Goal: Information Seeking & Learning: Learn about a topic

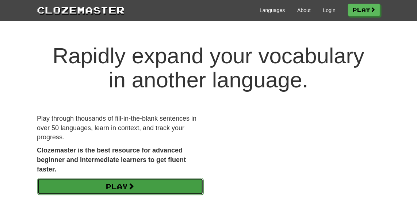
click at [142, 182] on link "Play" at bounding box center [120, 186] width 166 height 17
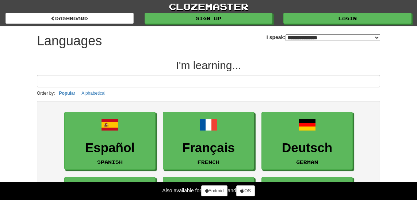
select select "*******"
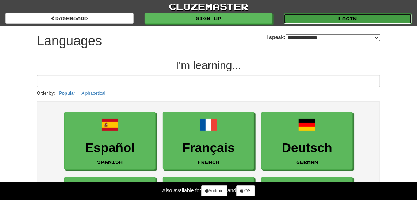
click at [349, 13] on link "Login" at bounding box center [348, 18] width 128 height 11
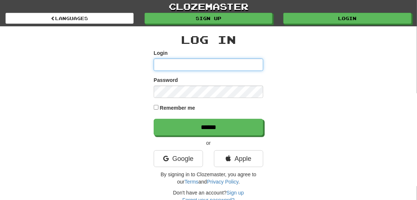
click at [184, 62] on input "Login" at bounding box center [209, 64] width 110 height 12
type input "******"
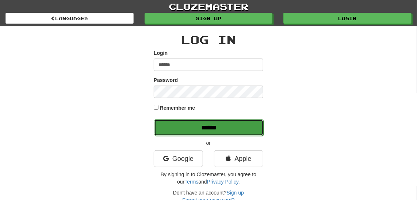
click at [205, 133] on input "******" at bounding box center [209, 127] width 110 height 17
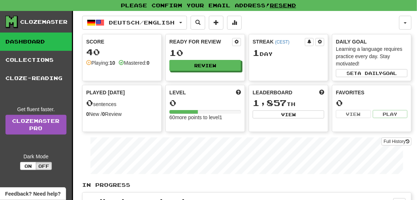
click at [198, 127] on div "Level 0 60 more points to level 1" at bounding box center [205, 108] width 80 height 47
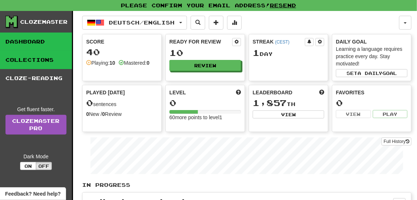
click at [46, 67] on link "Collections" at bounding box center [36, 60] width 72 height 18
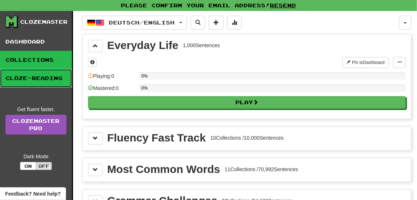
click at [44, 74] on link "Cloze-Reading" at bounding box center [36, 78] width 72 height 18
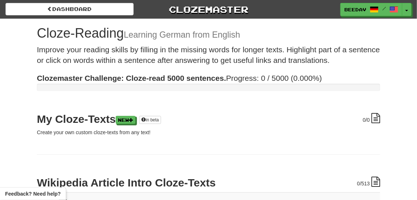
click at [87, 40] on h1 "Cloze-Reading Learning German from English" at bounding box center [208, 33] width 343 height 15
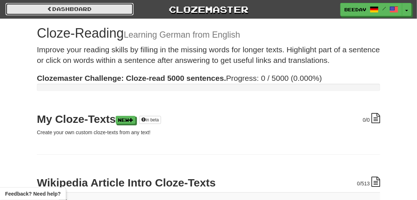
click at [43, 3] on link "Dashboard" at bounding box center [69, 9] width 128 height 12
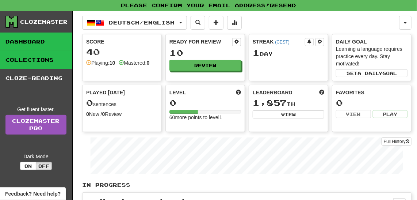
click at [43, 57] on link "Collections" at bounding box center [36, 60] width 72 height 18
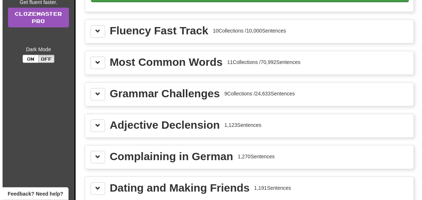
scroll to position [106, 0]
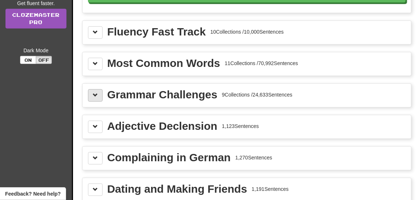
click at [87, 92] on div "Grammar Challenges 9 Collections / 24,633 Sentences" at bounding box center [247, 95] width 329 height 23
click at [96, 93] on span at bounding box center [95, 94] width 5 height 5
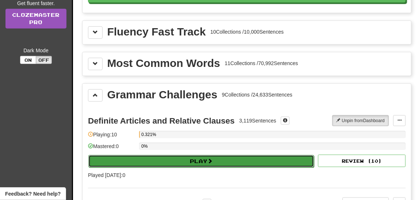
click at [232, 159] on button "Play" at bounding box center [201, 161] width 226 height 12
select select "**"
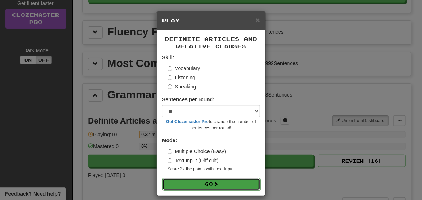
click at [191, 185] on button "Go" at bounding box center [211, 184] width 98 height 12
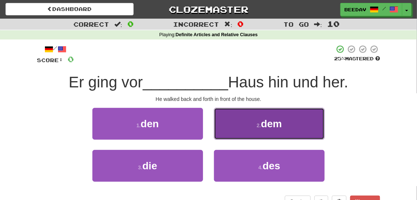
click at [289, 114] on button "2 . dem" at bounding box center [269, 124] width 111 height 32
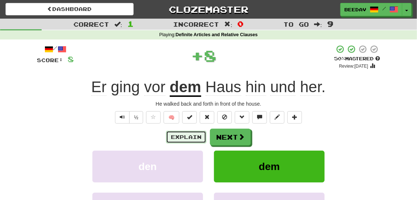
click at [194, 137] on button "Explain" at bounding box center [186, 137] width 40 height 12
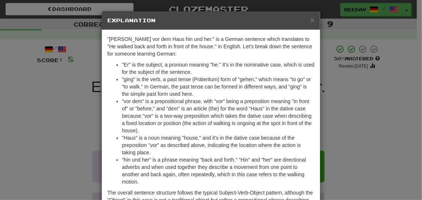
click at [230, 112] on li ""vor dem" is a prepositional phrase, with "vor" being a preposition meaning "in…" at bounding box center [218, 115] width 193 height 37
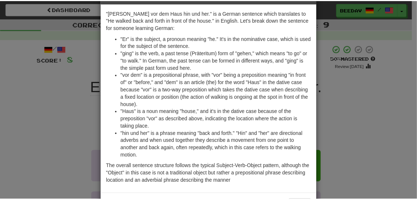
scroll to position [40, 0]
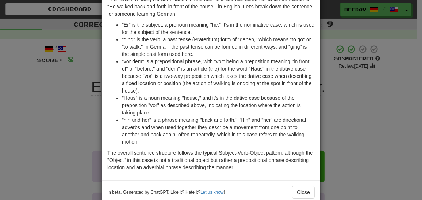
click at [345, 111] on div "× Explanation "[PERSON_NAME] vor dem Haus hin und her." is a German sentence wh…" at bounding box center [211, 100] width 422 height 200
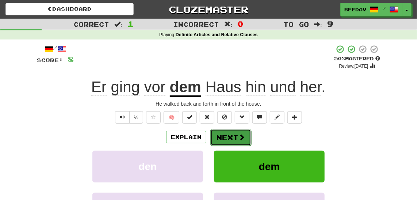
click at [237, 131] on button "Next" at bounding box center [230, 137] width 41 height 17
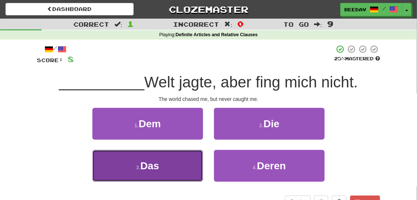
click at [164, 169] on button "3 . Das" at bounding box center [147, 166] width 111 height 32
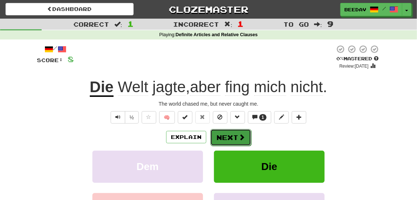
click at [219, 141] on button "Next" at bounding box center [230, 137] width 41 height 17
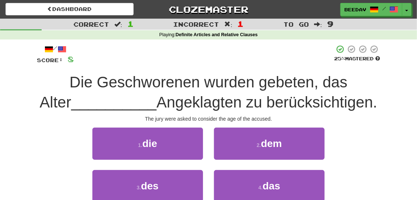
click at [237, 103] on span "Angeklagten zu berücksichtigen." at bounding box center [267, 101] width 221 height 17
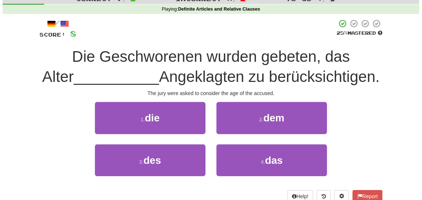
scroll to position [26, 0]
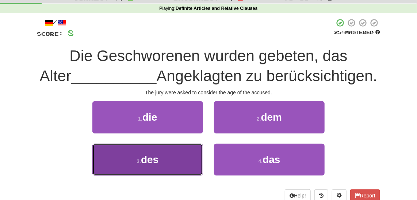
click at [194, 149] on button "3 . des" at bounding box center [147, 159] width 111 height 32
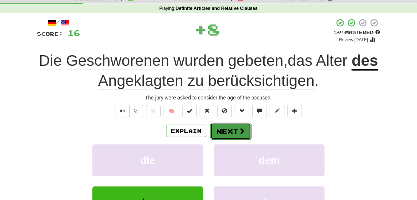
click at [227, 130] on button "Next" at bounding box center [230, 131] width 41 height 17
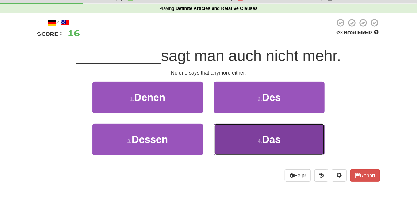
click at [253, 123] on button "4 . Das" at bounding box center [269, 139] width 111 height 32
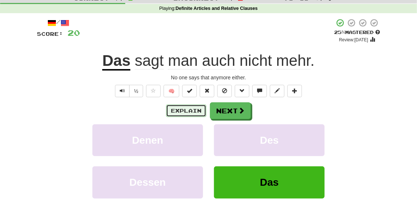
click at [196, 106] on button "Explain" at bounding box center [186, 110] width 40 height 12
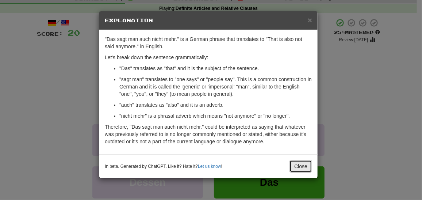
click at [299, 160] on button "Close" at bounding box center [300, 166] width 23 height 12
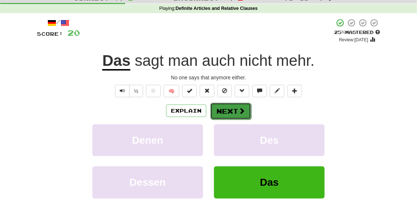
click at [231, 107] on button "Next" at bounding box center [230, 111] width 41 height 17
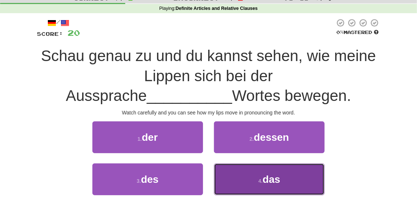
click at [273, 171] on button "4 . das" at bounding box center [269, 179] width 111 height 32
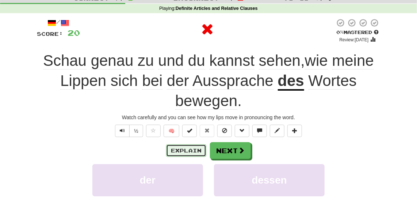
click at [185, 147] on button "Explain" at bounding box center [186, 150] width 40 height 12
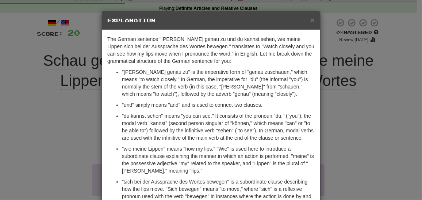
click at [221, 113] on p ""du kannst sehen" means "you can see." It consists of the pronoun "du," ("you")…" at bounding box center [218, 126] width 193 height 29
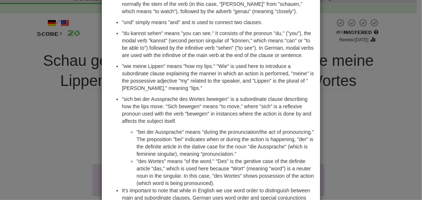
scroll to position [93, 0]
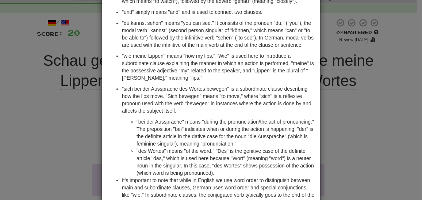
click at [72, 102] on div "× Explanation The German sentence "[PERSON_NAME] genau zu und du kannst sehen, …" at bounding box center [211, 100] width 422 height 200
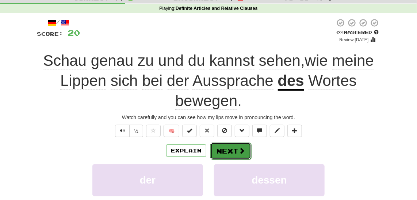
click at [237, 152] on button "Next" at bounding box center [230, 150] width 41 height 17
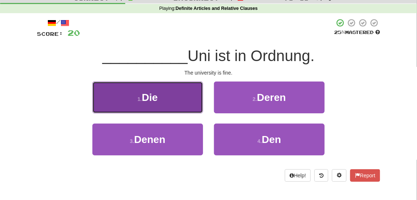
click at [151, 94] on span "Die" at bounding box center [150, 97] width 16 height 11
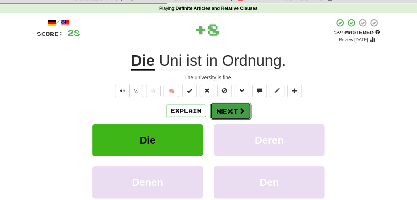
click at [227, 114] on button "Next" at bounding box center [230, 111] width 41 height 17
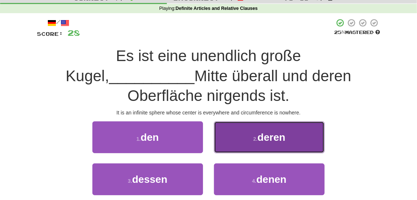
click at [270, 131] on span "deren" at bounding box center [271, 136] width 28 height 11
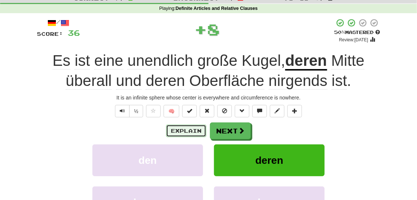
click at [182, 130] on button "Explain" at bounding box center [186, 130] width 40 height 12
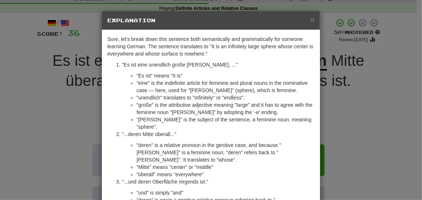
click at [226, 92] on li ""eine" is the indefinite article for feminine and plural nouns in the nominativ…" at bounding box center [226, 86] width 178 height 15
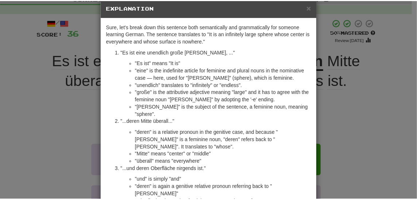
scroll to position [13, 0]
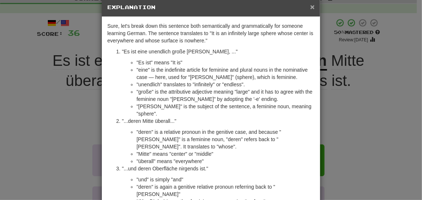
click at [311, 6] on span "×" at bounding box center [312, 7] width 4 height 8
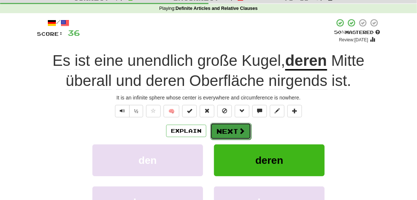
click at [242, 130] on span at bounding box center [241, 130] width 7 height 7
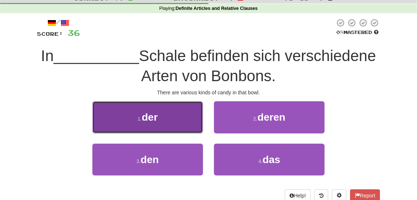
click at [152, 121] on span "der" at bounding box center [150, 116] width 16 height 11
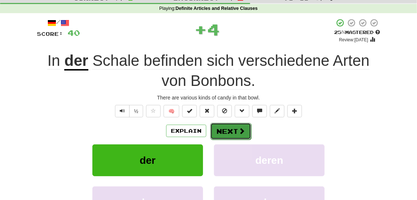
click at [235, 132] on button "Next" at bounding box center [230, 131] width 41 height 17
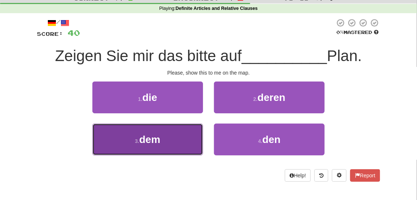
click at [137, 138] on small "3 ." at bounding box center [137, 141] width 4 height 6
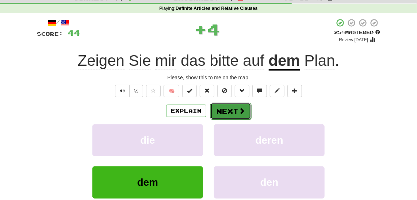
click at [232, 106] on button "Next" at bounding box center [230, 111] width 41 height 17
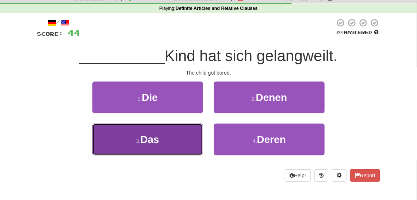
click at [158, 143] on span "Das" at bounding box center [149, 139] width 19 height 11
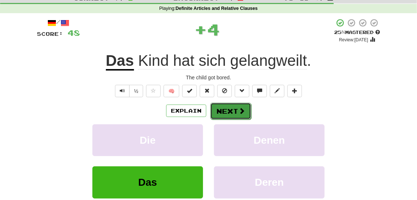
click at [247, 104] on button "Next" at bounding box center [230, 111] width 41 height 17
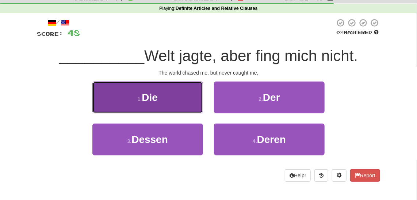
click at [135, 93] on button "1 . Die" at bounding box center [147, 97] width 111 height 32
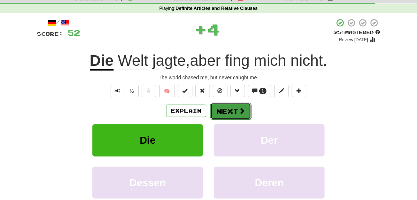
click at [226, 107] on button "Next" at bounding box center [230, 111] width 41 height 17
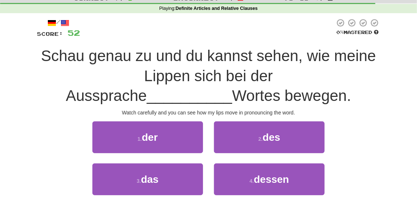
click at [43, 92] on div "[PERSON_NAME] genau zu und du kannst sehen, wie meine Lippen sich bei der Aussp…" at bounding box center [208, 76] width 343 height 60
click at [60, 92] on div "[PERSON_NAME] genau zu und du kannst sehen, wie meine Lippen sich bei der Aussp…" at bounding box center [208, 76] width 343 height 60
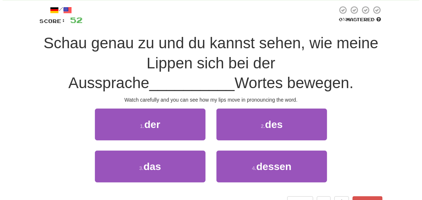
scroll to position [40, 0]
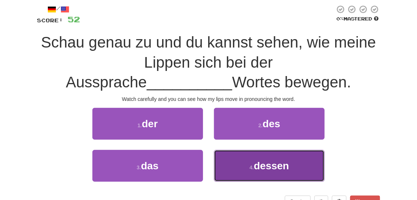
click at [245, 170] on button "4 . dessen" at bounding box center [269, 166] width 111 height 32
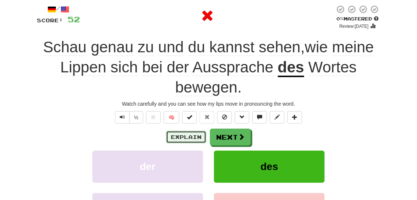
click at [198, 134] on button "Explain" at bounding box center [186, 137] width 40 height 12
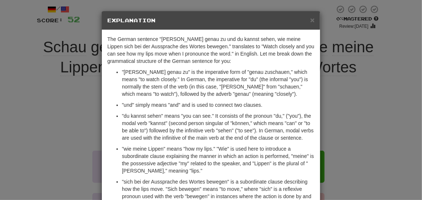
click at [253, 117] on p ""du kannst sehen" means "you can see." It consists of the pronoun "du," ("you")…" at bounding box center [218, 126] width 193 height 29
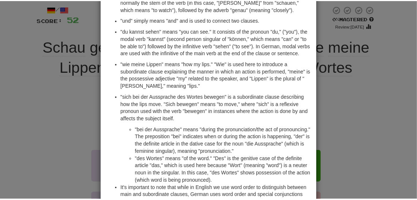
scroll to position [93, 0]
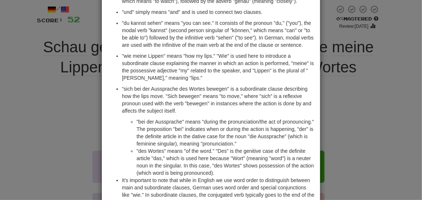
click at [55, 111] on div "× Explanation The German sentence "[PERSON_NAME] genau zu und du kannst sehen, …" at bounding box center [211, 100] width 422 height 200
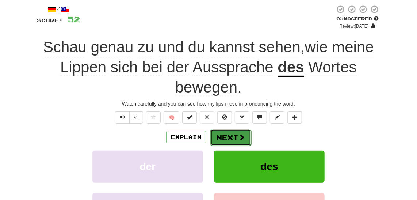
click at [244, 136] on button "Next" at bounding box center [230, 137] width 41 height 17
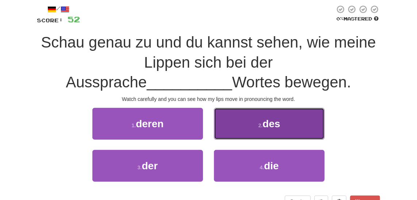
click at [255, 138] on button "2 . des" at bounding box center [269, 124] width 111 height 32
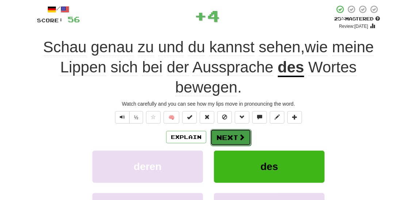
click at [234, 136] on button "Next" at bounding box center [230, 137] width 41 height 17
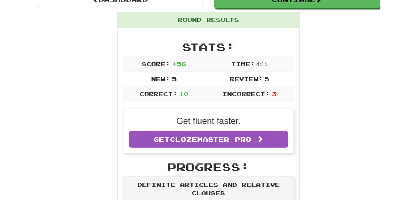
scroll to position [72, 0]
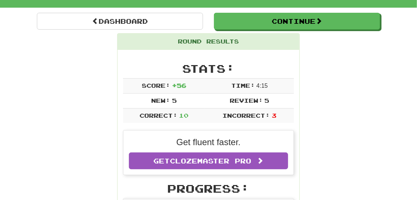
scroll to position [58, 0]
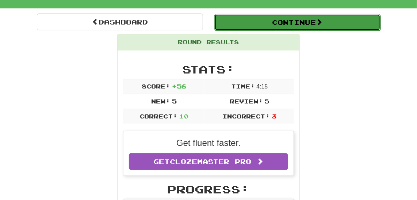
click at [314, 23] on button "Continue" at bounding box center [297, 22] width 166 height 17
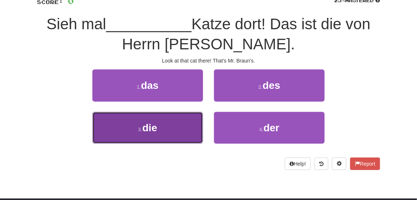
click at [124, 126] on button "3 . die" at bounding box center [147, 128] width 111 height 32
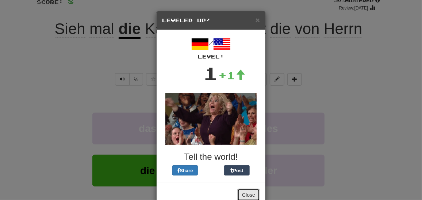
click at [246, 189] on button "Close" at bounding box center [248, 194] width 23 height 12
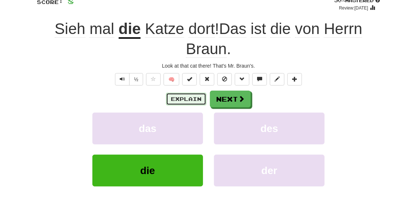
click at [185, 96] on button "Explain" at bounding box center [186, 99] width 40 height 12
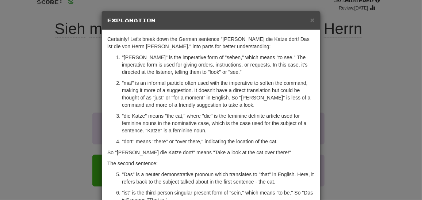
click at [205, 131] on p ""die Katze" means "the cat," where "die" is the feminine definite article used …" at bounding box center [218, 123] width 193 height 22
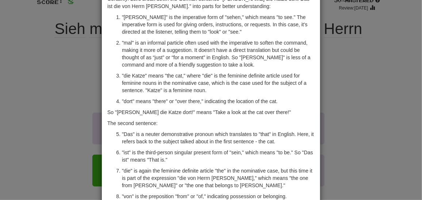
scroll to position [40, 0]
click at [65, 79] on div "× Explanation Certainly! Let's break down the German sentence "[PERSON_NAME] di…" at bounding box center [211, 100] width 422 height 200
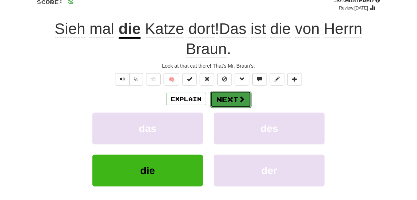
click at [238, 96] on span at bounding box center [241, 99] width 7 height 7
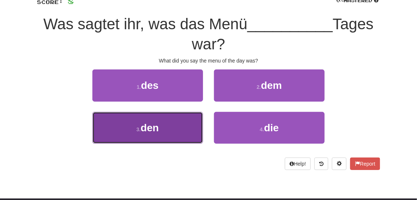
click at [141, 114] on button "3 . den" at bounding box center [147, 128] width 111 height 32
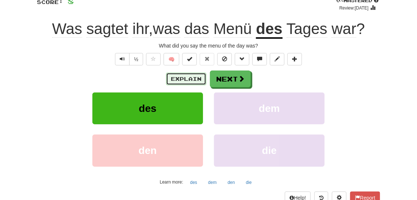
click at [187, 79] on button "Explain" at bounding box center [186, 79] width 40 height 12
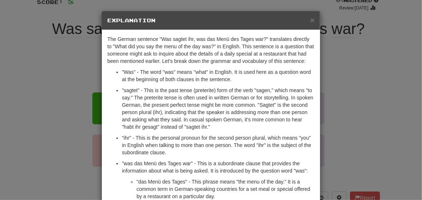
click at [197, 92] on p ""sagtet" - This is the past tense (preterite) form of the verb "sagen," which m…" at bounding box center [218, 109] width 193 height 44
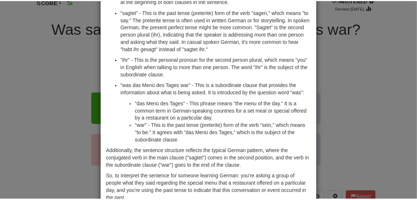
scroll to position [93, 0]
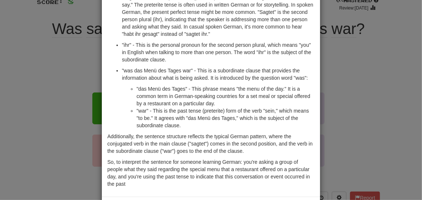
click at [360, 107] on div "× Explanation The German sentence "Was sagtet ihr, was das Menü des Tages war?"…" at bounding box center [211, 100] width 422 height 200
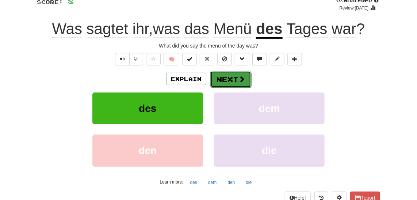
click at [227, 78] on button "Next" at bounding box center [230, 79] width 41 height 17
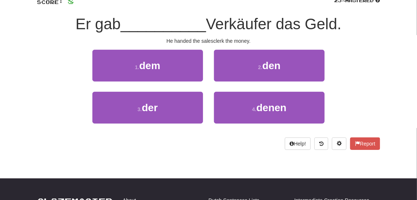
click at [55, 103] on div "3 . der 4 . denen" at bounding box center [208, 113] width 365 height 42
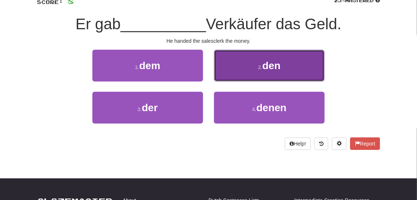
click at [230, 57] on button "2 . den" at bounding box center [269, 66] width 111 height 32
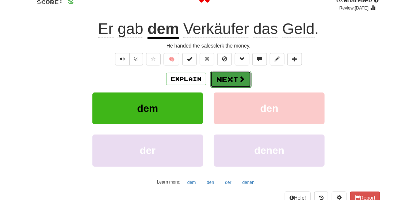
click at [226, 73] on button "Next" at bounding box center [230, 79] width 41 height 17
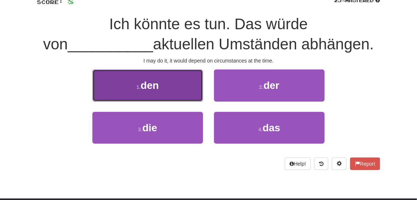
click at [164, 78] on button "1 . den" at bounding box center [147, 85] width 111 height 32
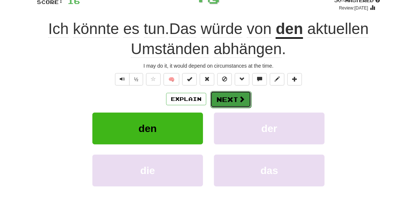
click at [233, 97] on button "Next" at bounding box center [230, 99] width 41 height 17
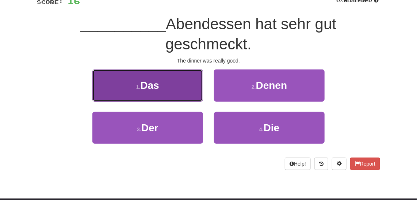
click at [104, 81] on button "1 . Das" at bounding box center [147, 85] width 111 height 32
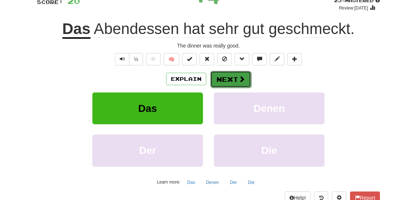
click at [224, 78] on button "Next" at bounding box center [230, 79] width 41 height 17
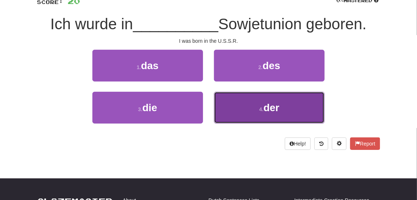
click at [238, 99] on button "4 . der" at bounding box center [269, 108] width 111 height 32
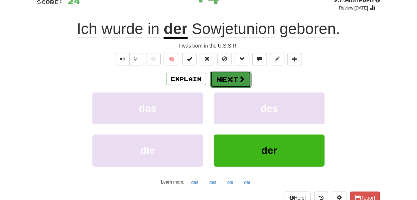
click at [230, 80] on button "Next" at bounding box center [230, 79] width 41 height 17
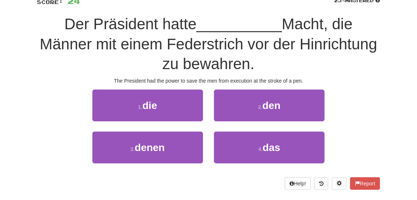
click at [63, 93] on div "1 . die 2 . den" at bounding box center [208, 110] width 365 height 42
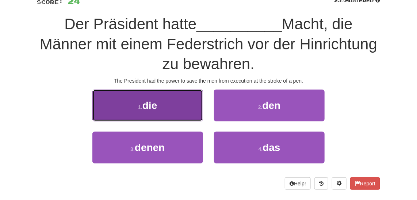
click at [120, 105] on button "1 . die" at bounding box center [147, 105] width 111 height 32
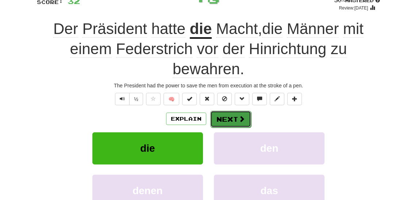
click at [232, 117] on button "Next" at bounding box center [230, 119] width 41 height 17
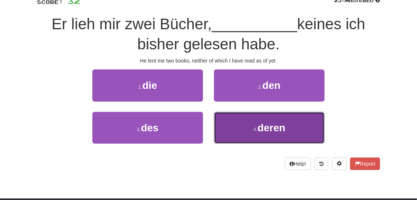
click at [245, 138] on button "4 . deren" at bounding box center [269, 128] width 111 height 32
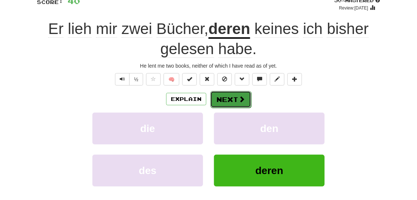
click at [226, 99] on button "Next" at bounding box center [230, 99] width 41 height 17
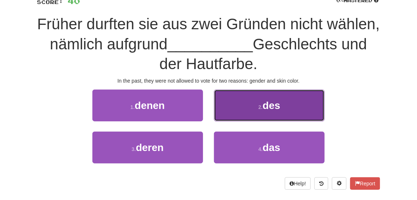
click at [244, 104] on button "2 . des" at bounding box center [269, 105] width 111 height 32
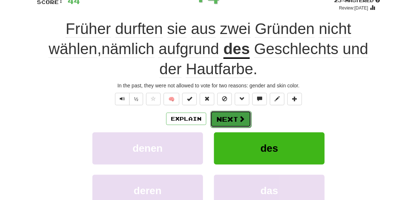
click at [246, 120] on button "Next" at bounding box center [230, 119] width 41 height 17
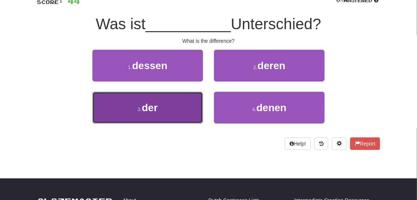
click at [119, 103] on button "3 . der" at bounding box center [147, 108] width 111 height 32
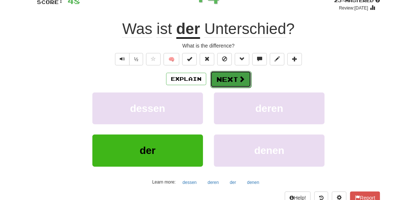
click at [229, 76] on button "Next" at bounding box center [230, 79] width 41 height 17
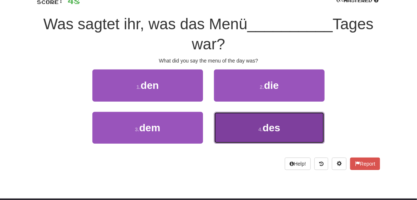
click at [273, 129] on span "des" at bounding box center [271, 127] width 18 height 11
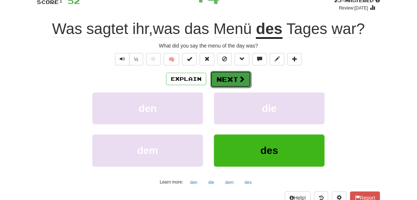
click at [222, 73] on button "Next" at bounding box center [230, 79] width 41 height 17
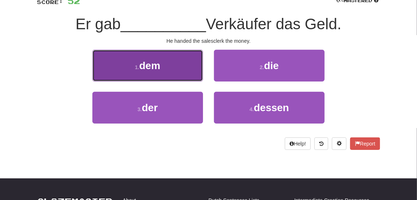
click at [123, 58] on button "1 . dem" at bounding box center [147, 66] width 111 height 32
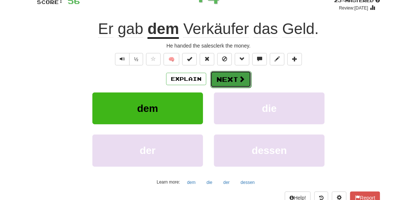
click at [216, 79] on button "Next" at bounding box center [230, 79] width 41 height 17
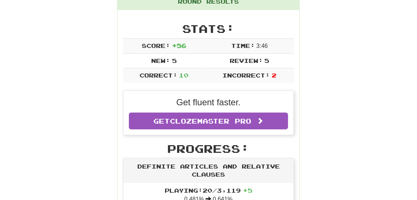
scroll to position [90, 0]
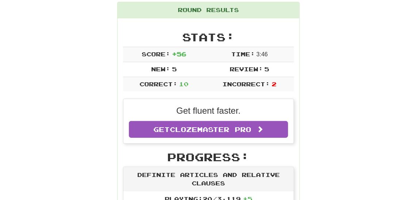
drag, startPoint x: 0, startPoint y: 90, endPoint x: 23, endPoint y: 90, distance: 23.4
